Goal: Task Accomplishment & Management: Complete application form

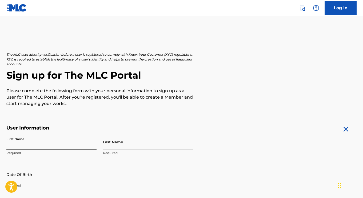
click at [66, 143] on input "First Name" at bounding box center [51, 142] width 90 height 15
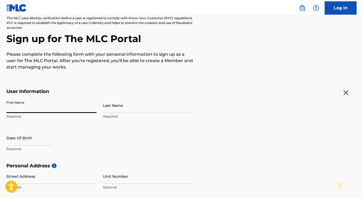
scroll to position [37, 0]
type input "Hamdan"
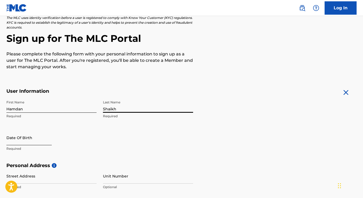
type input "Shaikh"
click at [44, 139] on input "text" at bounding box center [28, 137] width 45 height 15
select select "8"
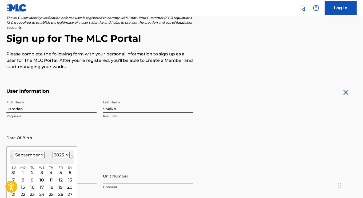
click at [61, 156] on select "1899 1900 1901 1902 1903 1904 1905 1906 1907 1908 1909 1910 1911 1912 1913 1914…" at bounding box center [61, 155] width 17 height 6
select select "2004"
click at [53, 152] on select "1899 1900 1901 1902 1903 1904 1905 1906 1907 1908 1909 1910 1911 1912 1913 1914…" at bounding box center [61, 155] width 17 height 6
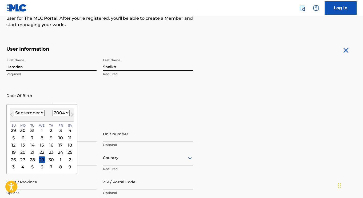
scroll to position [86, 0]
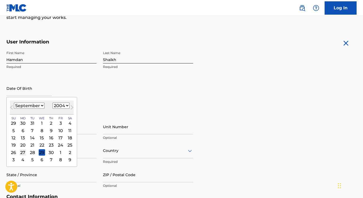
click at [22, 152] on div "27" at bounding box center [23, 153] width 6 height 6
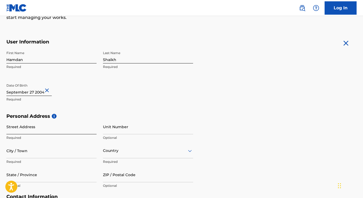
click at [55, 133] on input "Street Address" at bounding box center [51, 126] width 90 height 15
type input "[STREET_ADDRESS][PERSON_NAME]"
type input "Brampton"
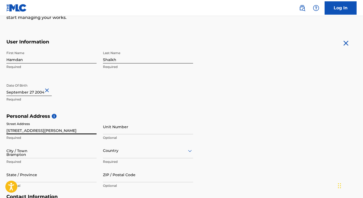
type input "[GEOGRAPHIC_DATA]"
type input "ON"
type input "L7A 1H2"
type input "647"
type input "2002057"
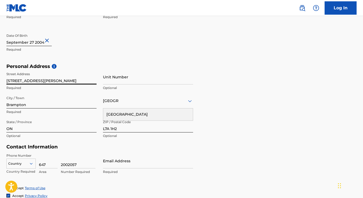
scroll to position [136, 0]
click at [170, 114] on div "[GEOGRAPHIC_DATA]" at bounding box center [148, 114] width 90 height 12
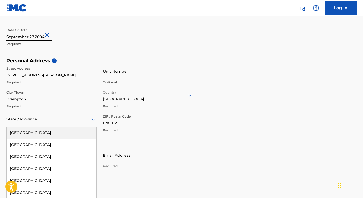
scroll to position [151, 0]
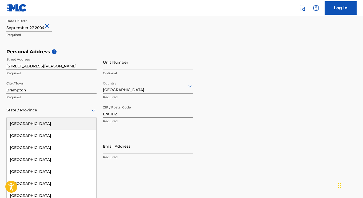
click at [65, 118] on div "13 results available. Use Up and Down to choose options, press Enter to select …" at bounding box center [51, 110] width 90 height 15
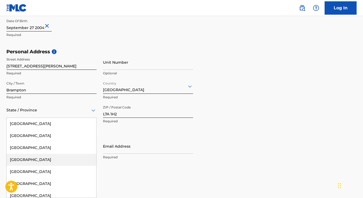
scroll to position [76, 0]
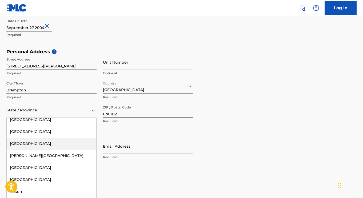
click at [53, 146] on div "[GEOGRAPHIC_DATA]" at bounding box center [52, 144] width 90 height 12
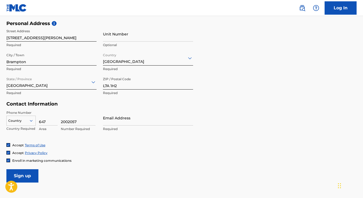
scroll to position [188, 0]
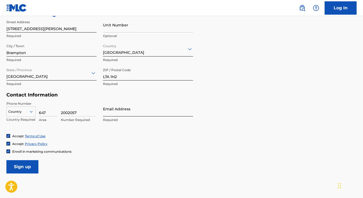
click at [126, 111] on input "Email Address" at bounding box center [148, 108] width 90 height 15
type input "[EMAIL_ADDRESS][DOMAIN_NAME]"
click at [148, 157] on form "User Information First Name [PERSON_NAME] Required Last Name [PERSON_NAME] Requ…" at bounding box center [181, 55] width 351 height 237
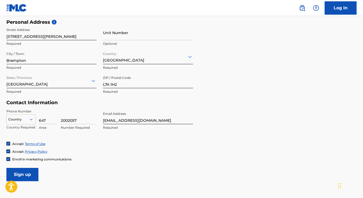
scroll to position [178, 0]
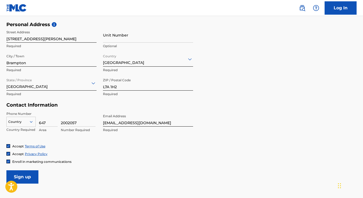
click at [28, 122] on div "Country" at bounding box center [20, 121] width 29 height 8
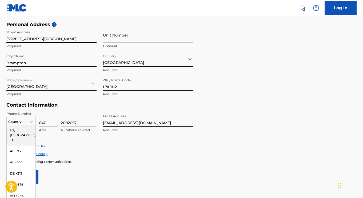
scroll to position [185, 0]
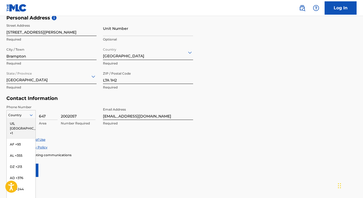
click at [16, 124] on div "US, [GEOGRAPHIC_DATA] +1" at bounding box center [21, 128] width 29 height 21
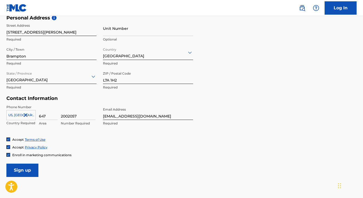
click at [129, 166] on form "User Information First Name [PERSON_NAME] Required Last Name [PERSON_NAME] Requ…" at bounding box center [181, 58] width 351 height 237
click at [30, 170] on input "Sign up" at bounding box center [22, 170] width 32 height 13
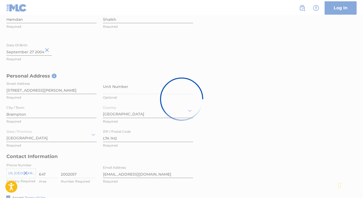
scroll to position [126, 0]
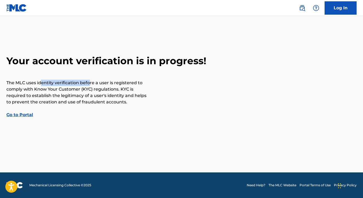
drag, startPoint x: 40, startPoint y: 80, endPoint x: 88, endPoint y: 78, distance: 47.9
click at [88, 78] on div "Your account verification is in progress! The MLC uses identity verification be…" at bounding box center [181, 86] width 363 height 63
click at [116, 87] on p "The MLC uses identity verification before a user is registered to comply with K…" at bounding box center [77, 93] width 142 height 26
drag, startPoint x: 43, startPoint y: 91, endPoint x: 93, endPoint y: 87, distance: 49.8
click at [93, 87] on p "The MLC uses identity verification before a user is registered to comply with K…" at bounding box center [77, 93] width 142 height 26
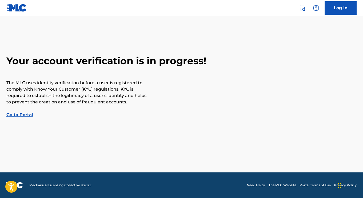
click at [107, 97] on p "The MLC uses identity verification before a user is registered to comply with K…" at bounding box center [77, 93] width 142 height 26
click at [21, 114] on link "Go to Portal" at bounding box center [19, 114] width 27 height 5
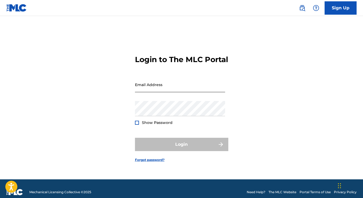
click at [164, 89] on input "Email Address" at bounding box center [180, 84] width 90 height 15
click at [96, 109] on div "Login to The MLC Portal Email Address Password Show Password Login Forgot passw…" at bounding box center [181, 104] width 363 height 150
click at [147, 85] on input "Email Address" at bounding box center [180, 84] width 90 height 15
type input "[EMAIL_ADDRESS][DOMAIN_NAME]"
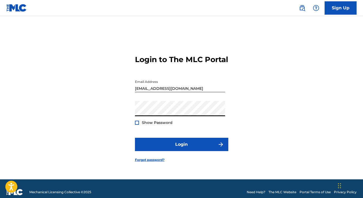
click at [136, 125] on div at bounding box center [137, 123] width 4 height 4
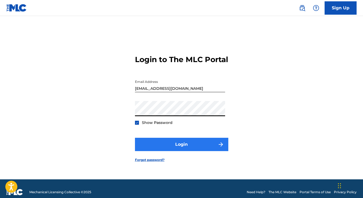
click at [206, 151] on button "Login" at bounding box center [181, 144] width 93 height 13
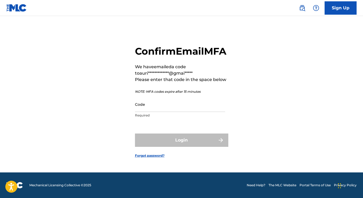
scroll to position [5, 0]
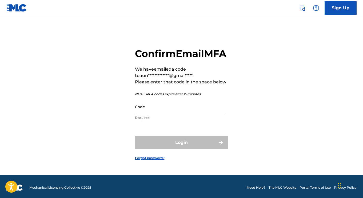
click at [180, 115] on input "Code" at bounding box center [180, 106] width 90 height 15
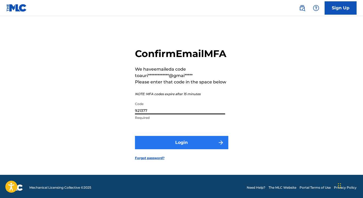
type input "921377"
click at [195, 148] on button "Login" at bounding box center [181, 142] width 93 height 13
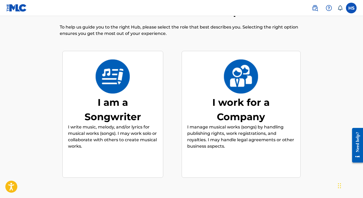
click at [228, 93] on div "I work for a Company I manage musical works (songs) by handling publishing righ…" at bounding box center [241, 114] width 108 height 103
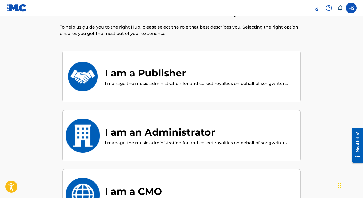
click at [228, 93] on div "I am a Publisher I manage the music administration for and collect royalties on…" at bounding box center [181, 76] width 238 height 51
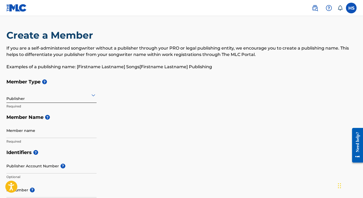
click at [92, 96] on icon at bounding box center [93, 95] width 6 height 6
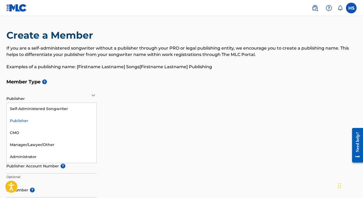
click at [92, 96] on icon at bounding box center [93, 95] width 6 height 6
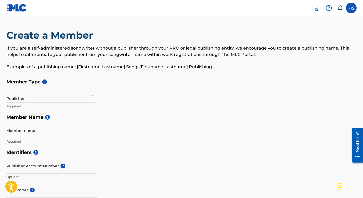
click at [82, 40] on h2 "Create a Member" at bounding box center [50, 35] width 89 height 12
drag, startPoint x: 170, startPoint y: 68, endPoint x: 169, endPoint y: 58, distance: 9.9
click at [169, 58] on div "If you are a self-administered songwriter without a publisher through your PRO …" at bounding box center [181, 57] width 351 height 25
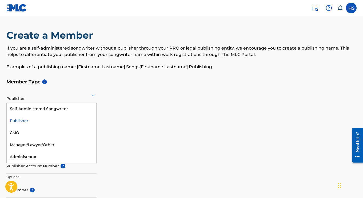
click at [67, 97] on div at bounding box center [51, 95] width 90 height 7
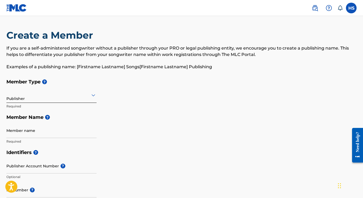
click at [62, 121] on h5 "Member Name ?" at bounding box center [181, 117] width 351 height 11
click at [38, 130] on input "Member name" at bounding box center [51, 130] width 90 height 15
type input "Aurivox Publishing"
click at [144, 132] on div "Member Type ? Publisher Required Member Name ? Member name Aurivox Publishing R…" at bounding box center [181, 111] width 351 height 71
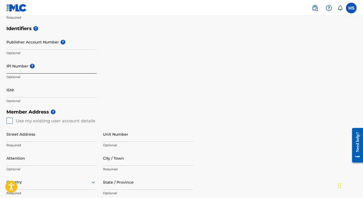
scroll to position [127, 0]
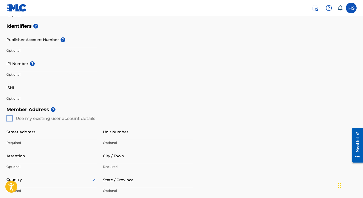
click at [7, 122] on div "Street Address Required Unit Number Optional Attention Optional City / Town Req…" at bounding box center [99, 172] width 187 height 101
click at [10, 120] on div "Member Address ? Use my existing user account details Street Address Required U…" at bounding box center [181, 165] width 351 height 122
click at [9, 119] on div "Member Address ? Use my existing user account details Street Address Required U…" at bounding box center [181, 165] width 351 height 122
click at [11, 118] on div "Member Address ? Use my existing user account details Street Address Required U…" at bounding box center [181, 165] width 351 height 122
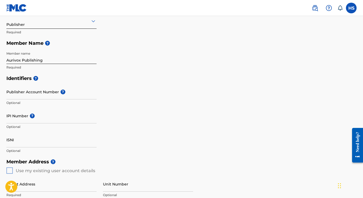
scroll to position [74, 0]
click at [119, 46] on h5 "Member Name ?" at bounding box center [181, 43] width 351 height 11
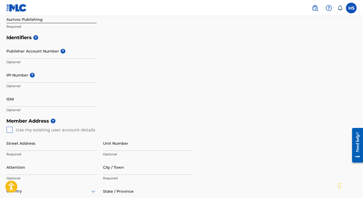
scroll to position [115, 0]
click at [10, 127] on div "Member Address ? Use my existing user account details Street Address Required U…" at bounding box center [181, 176] width 351 height 122
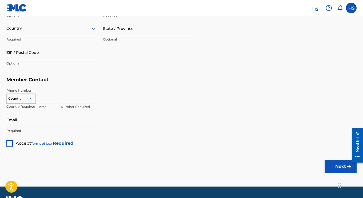
scroll to position [277, 0]
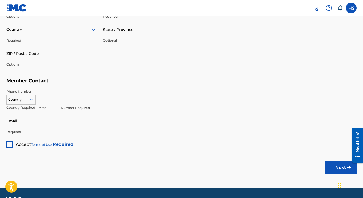
click at [12, 144] on div at bounding box center [9, 145] width 6 height 6
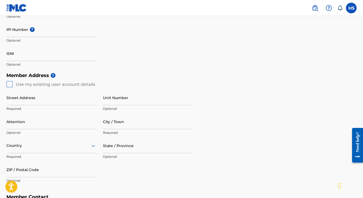
scroll to position [148, 0]
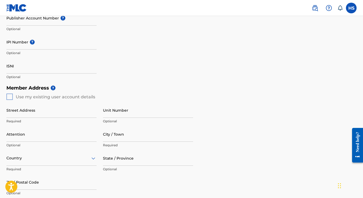
click at [12, 98] on div "Member Address ? Use my existing user account details Street Address Required U…" at bounding box center [181, 144] width 351 height 122
click at [12, 97] on div "Member Address ? Use my existing user account details Street Address Required U…" at bounding box center [181, 144] width 351 height 122
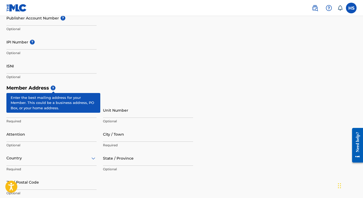
click at [56, 88] on h5 "Member Address ?" at bounding box center [181, 88] width 351 height 11
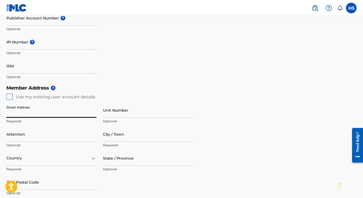
click at [41, 116] on input "Street Address" at bounding box center [51, 110] width 90 height 15
type input "[STREET_ADDRESS][PERSON_NAME]"
click at [122, 113] on input "Unit Number" at bounding box center [148, 110] width 90 height 15
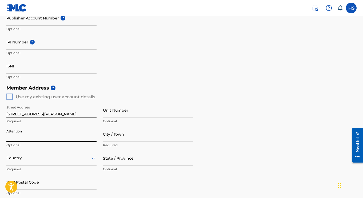
click at [60, 137] on input "Attention" at bounding box center [51, 134] width 90 height 15
click at [220, 116] on div "Member Address ? Use my existing user account details Street Address 2 Brinkley…" at bounding box center [181, 144] width 351 height 122
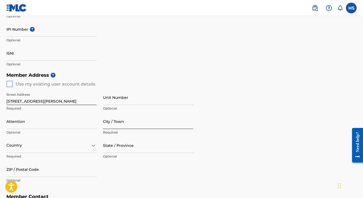
scroll to position [162, 0]
click at [155, 127] on input "City / Town" at bounding box center [148, 120] width 90 height 15
type input "Brampton"
type input "Basil Shaikh"
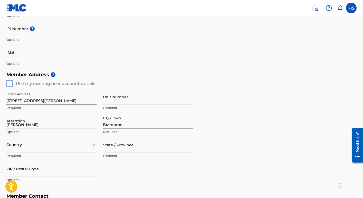
type input "[GEOGRAPHIC_DATA]"
type input "ON"
type input "L7A 1H2"
type input "647"
type input "2002057"
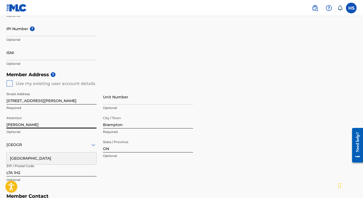
drag, startPoint x: 76, startPoint y: 128, endPoint x: 2, endPoint y: 145, distance: 76.6
click at [2, 145] on div "Create a Member If you are a self-administered songwriter without a publisher t…" at bounding box center [181, 66] width 363 height 396
click at [228, 68] on div "Identifiers ? Publisher Account Number ? Optional IPI Number ? Optional ISNI Op…" at bounding box center [181, 28] width 351 height 84
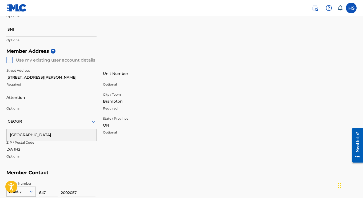
scroll to position [185, 0]
click at [257, 120] on div "Member Address ? Use my existing user account details Street Address 2 Brinkley…" at bounding box center [181, 106] width 351 height 122
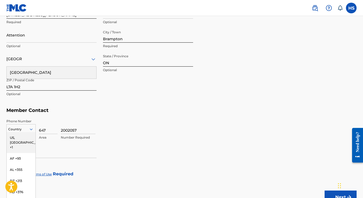
click at [18, 128] on div "216 results available. Use Up and Down to choose options, press Enter to select…" at bounding box center [20, 128] width 29 height 8
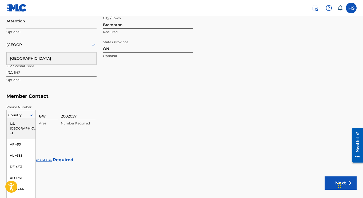
click at [18, 123] on div "US, [GEOGRAPHIC_DATA] +1" at bounding box center [21, 128] width 29 height 21
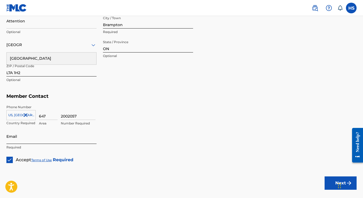
click at [79, 139] on input "Email" at bounding box center [51, 136] width 90 height 15
type input "[EMAIL_ADDRESS][DOMAIN_NAME]"
click at [259, 111] on div "2002057 Number Required" at bounding box center [209, 117] width 296 height 24
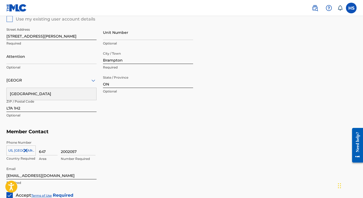
scroll to position [292, 0]
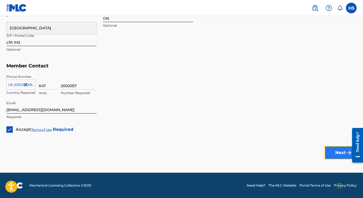
click at [338, 151] on button "Next" at bounding box center [341, 152] width 32 height 13
click at [339, 152] on button "Next" at bounding box center [341, 152] width 32 height 13
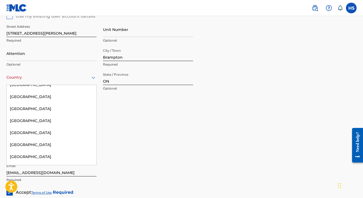
scroll to position [361, 0]
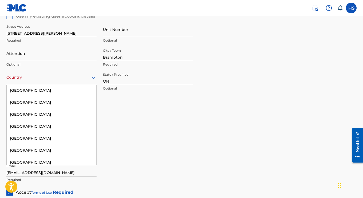
click at [61, 134] on div "[GEOGRAPHIC_DATA]" at bounding box center [52, 139] width 90 height 12
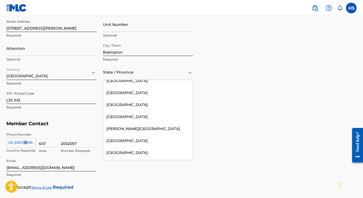
scroll to position [76, 0]
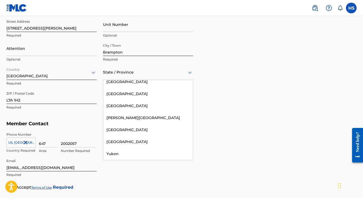
click at [143, 108] on div "[GEOGRAPHIC_DATA]" at bounding box center [148, 106] width 90 height 12
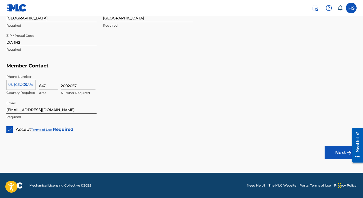
scroll to position [292, 0]
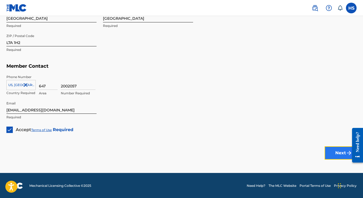
click at [339, 154] on button "Next" at bounding box center [341, 153] width 32 height 13
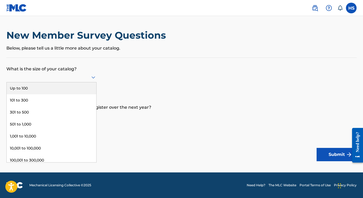
click at [163, 117] on form "What is the size of your catalog? 9 results available. Use Up and Down to choos…" at bounding box center [181, 110] width 351 height 104
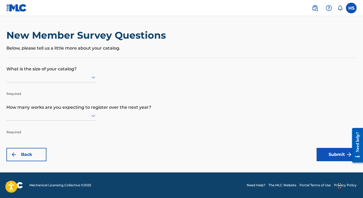
scroll to position [0, 0]
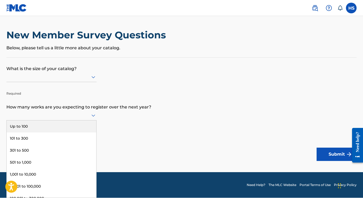
click at [80, 140] on div "101 to 300" at bounding box center [52, 139] width 90 height 12
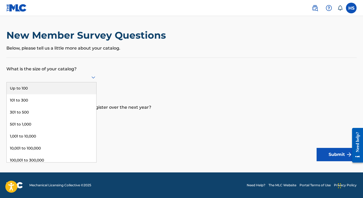
click at [82, 91] on div "Up to 100" at bounding box center [52, 89] width 90 height 12
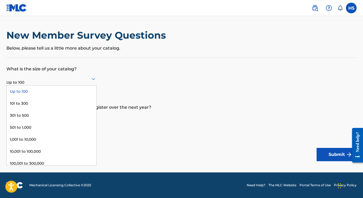
click at [84, 104] on div "101 to 300" at bounding box center [52, 104] width 90 height 12
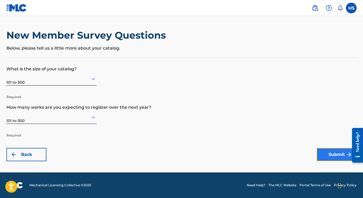
click at [331, 157] on button "Submit" at bounding box center [337, 154] width 40 height 13
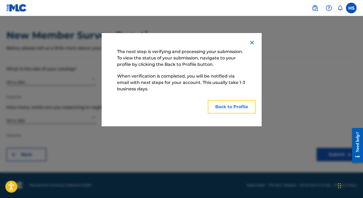
click at [239, 108] on button "Back to Profile" at bounding box center [232, 106] width 48 height 13
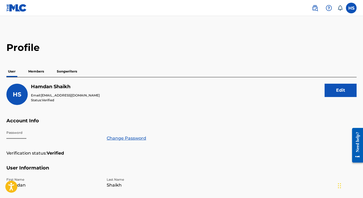
click at [39, 69] on p "Members" at bounding box center [36, 71] width 19 height 11
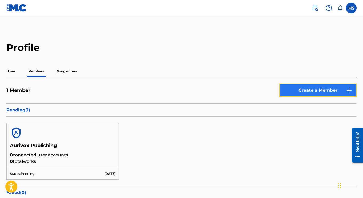
click at [320, 96] on link "Create a Member" at bounding box center [318, 90] width 77 height 13
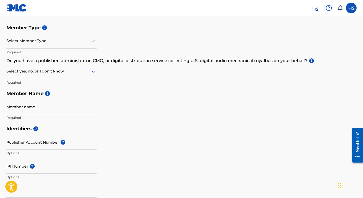
scroll to position [56, 0]
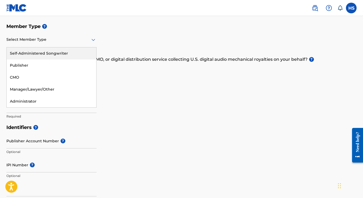
click at [75, 45] on div "Select Member Type" at bounding box center [51, 39] width 90 height 15
click at [71, 54] on div "Self-Administered Songwriter" at bounding box center [52, 54] width 90 height 12
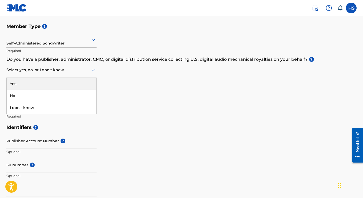
click at [77, 70] on div at bounding box center [51, 70] width 90 height 7
click at [67, 86] on div "Yes" at bounding box center [52, 84] width 90 height 12
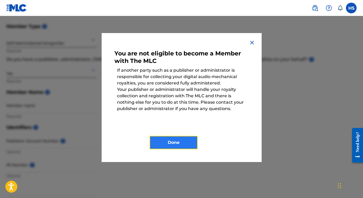
click at [189, 141] on button "Done" at bounding box center [174, 142] width 48 height 13
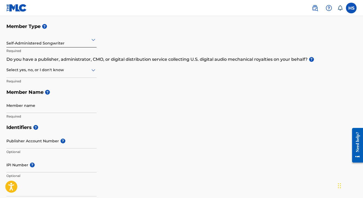
click at [84, 72] on div at bounding box center [51, 70] width 90 height 7
click at [143, 85] on div "Member Type ? Self-Administered Songwriter Required Do you have a publisher, ad…" at bounding box center [181, 71] width 351 height 101
click at [51, 102] on input "Member name" at bounding box center [51, 105] width 90 height 15
click at [70, 73] on div at bounding box center [51, 70] width 90 height 7
click at [57, 89] on div "Yes" at bounding box center [52, 84] width 90 height 12
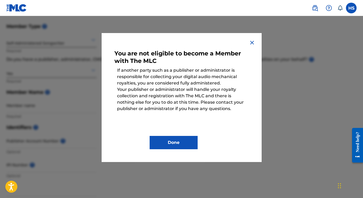
click at [251, 43] on img at bounding box center [252, 43] width 6 height 6
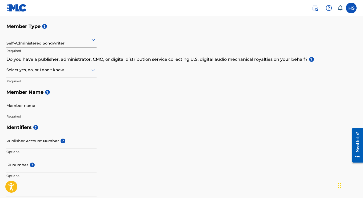
click at [45, 76] on div "Select yes, no, or I don't know" at bounding box center [51, 70] width 90 height 15
click at [39, 96] on div "No" at bounding box center [52, 96] width 90 height 12
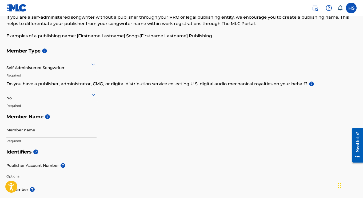
scroll to position [31, 0]
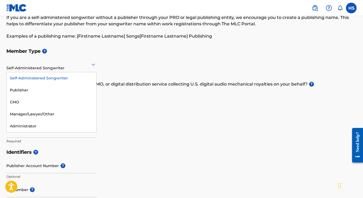
click at [78, 68] on div "Self-Administered Songwriter" at bounding box center [51, 64] width 90 height 13
click at [159, 30] on div "If you are a self-administered songwriter without a publisher through your PRO …" at bounding box center [181, 26] width 351 height 25
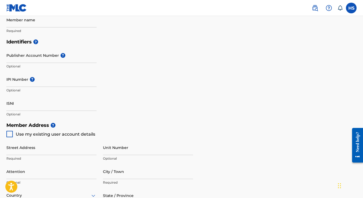
scroll to position [142, 0]
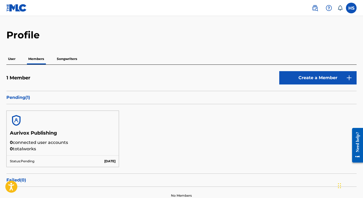
scroll to position [13, 0]
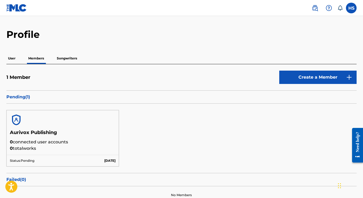
click at [72, 57] on p "Songwriters" at bounding box center [66, 58] width 23 height 11
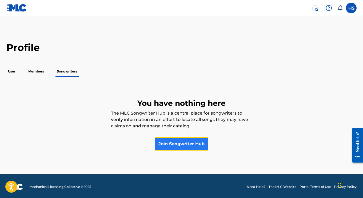
click at [178, 142] on link "Join Songwriter Hub" at bounding box center [182, 144] width 54 height 13
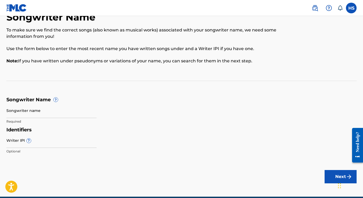
scroll to position [18, 0]
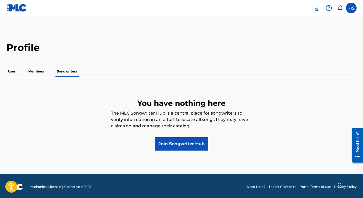
click at [30, 72] on p "Members" at bounding box center [36, 71] width 19 height 11
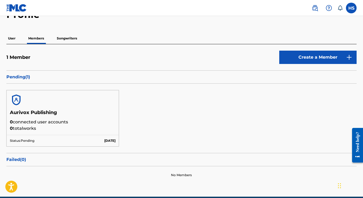
scroll to position [49, 0]
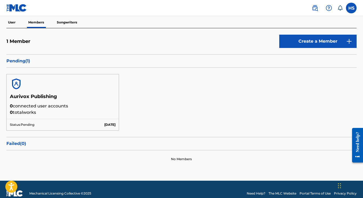
click at [34, 94] on h5 "Aurivox Publishing" at bounding box center [63, 98] width 106 height 9
click at [17, 61] on p "Pending ( 1 )" at bounding box center [181, 61] width 351 height 6
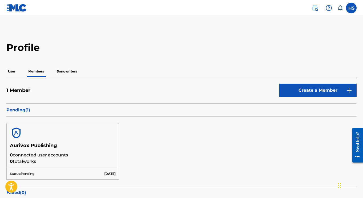
click at [10, 68] on p "User" at bounding box center [11, 71] width 11 height 11
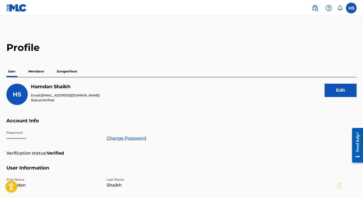
click at [40, 68] on p "Members" at bounding box center [36, 71] width 19 height 11
